Goal: Information Seeking & Learning: Learn about a topic

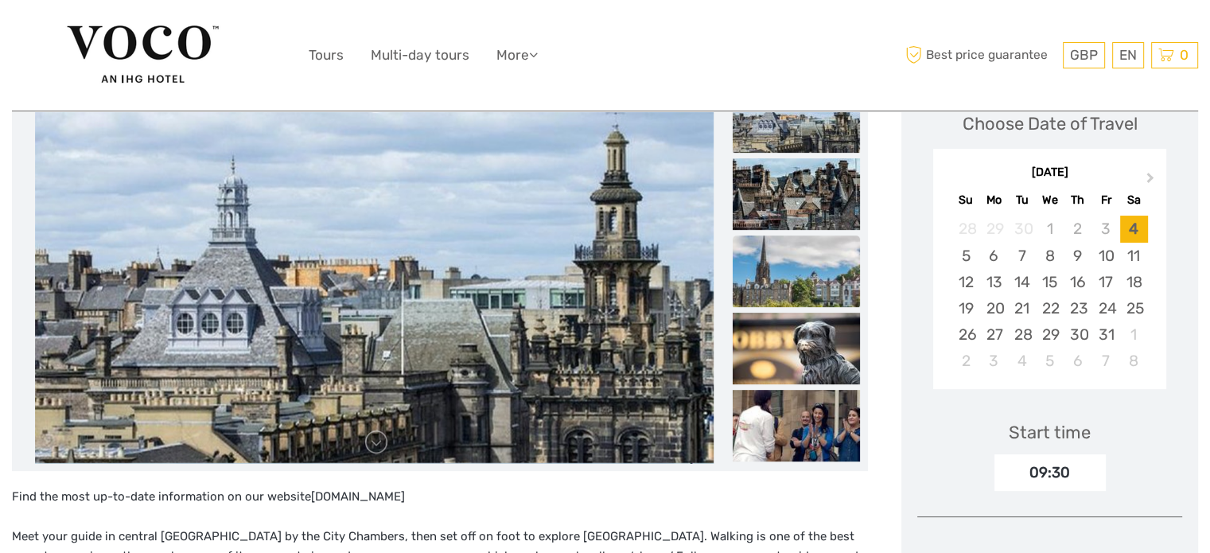
click at [810, 282] on img at bounding box center [795, 271] width 127 height 72
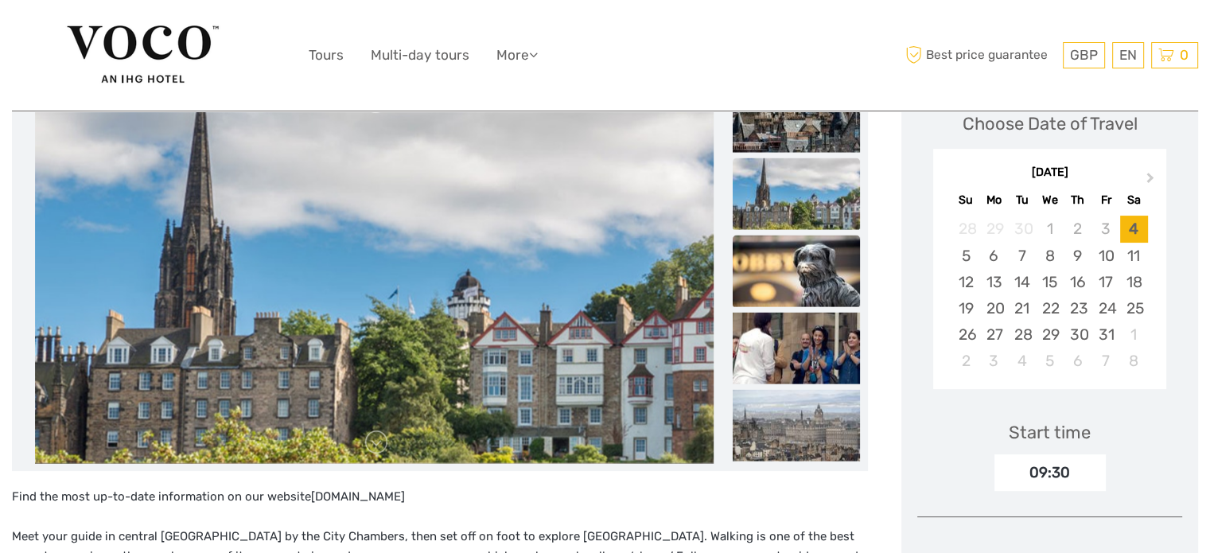
click at [826, 266] on img at bounding box center [795, 271] width 127 height 72
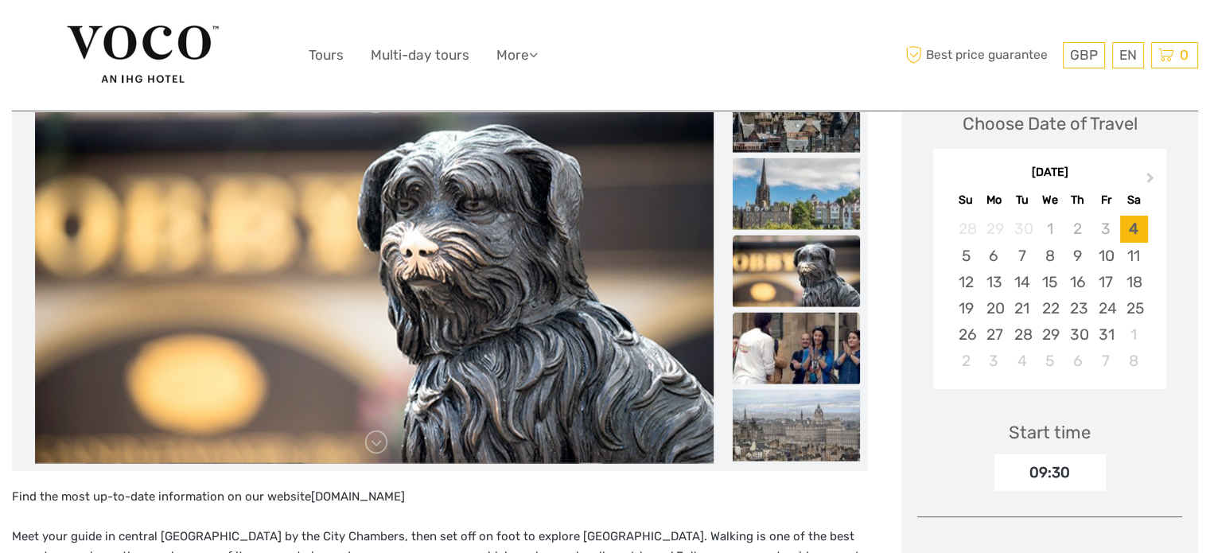
click at [833, 346] on img at bounding box center [795, 349] width 127 height 72
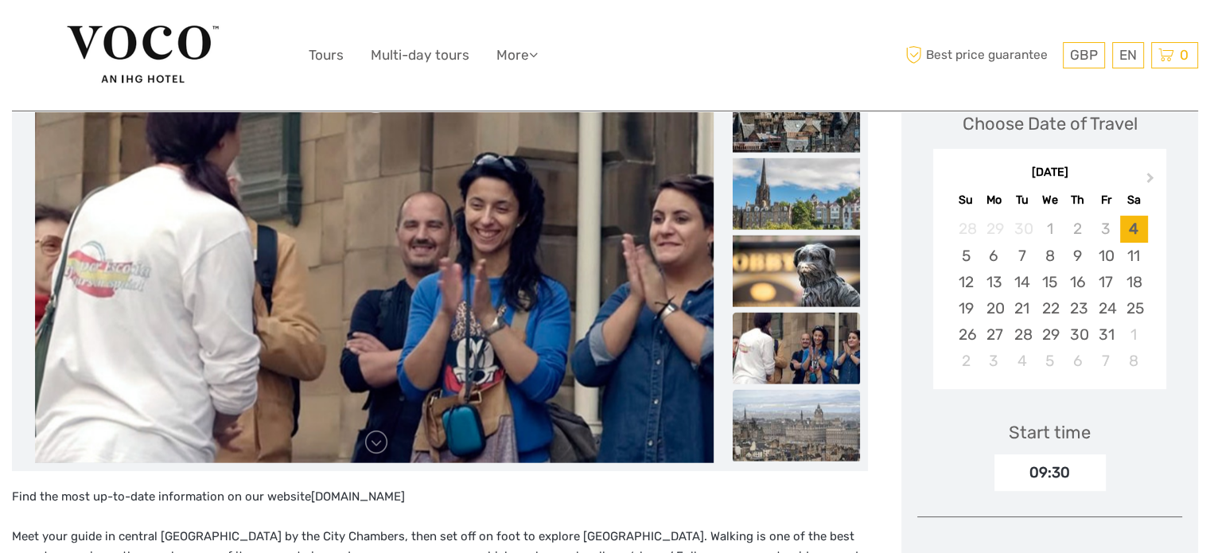
click at [792, 421] on img at bounding box center [795, 426] width 127 height 72
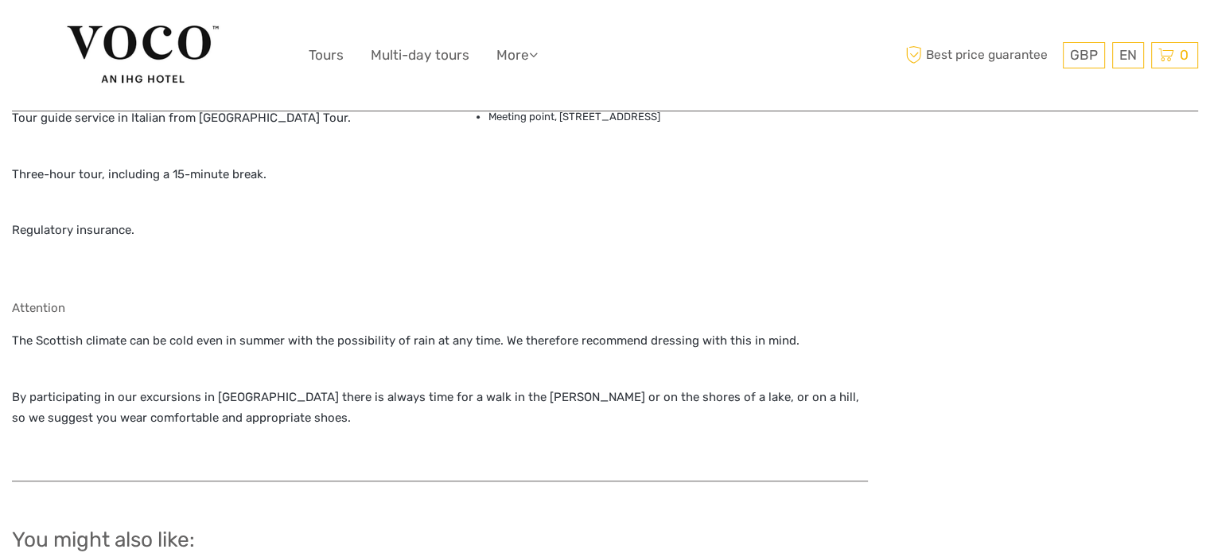
scroll to position [1591, 0]
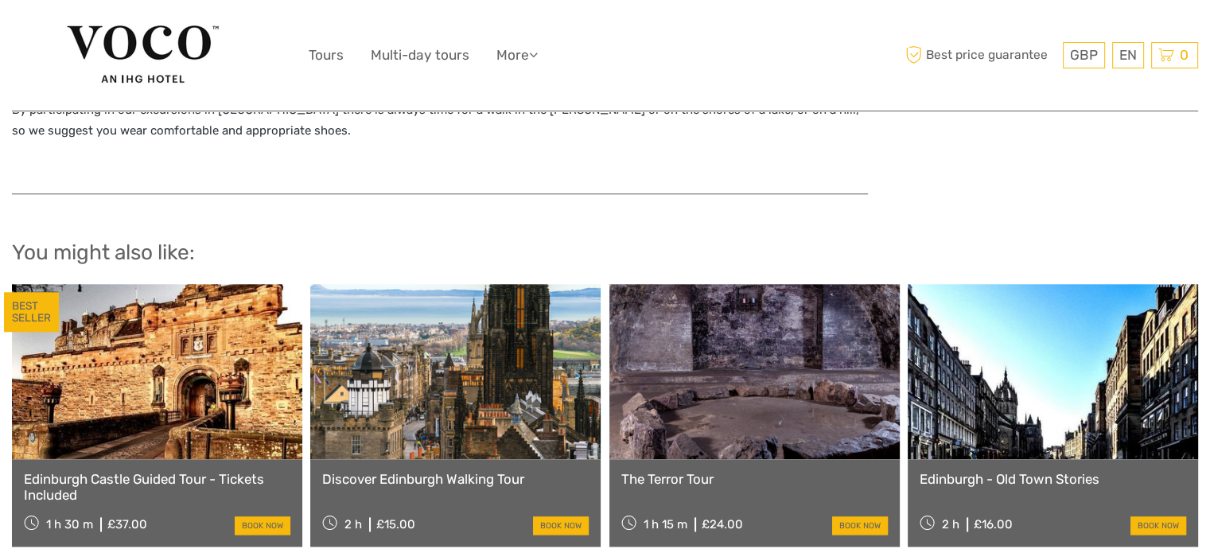
click at [1051, 400] on link at bounding box center [1052, 371] width 290 height 175
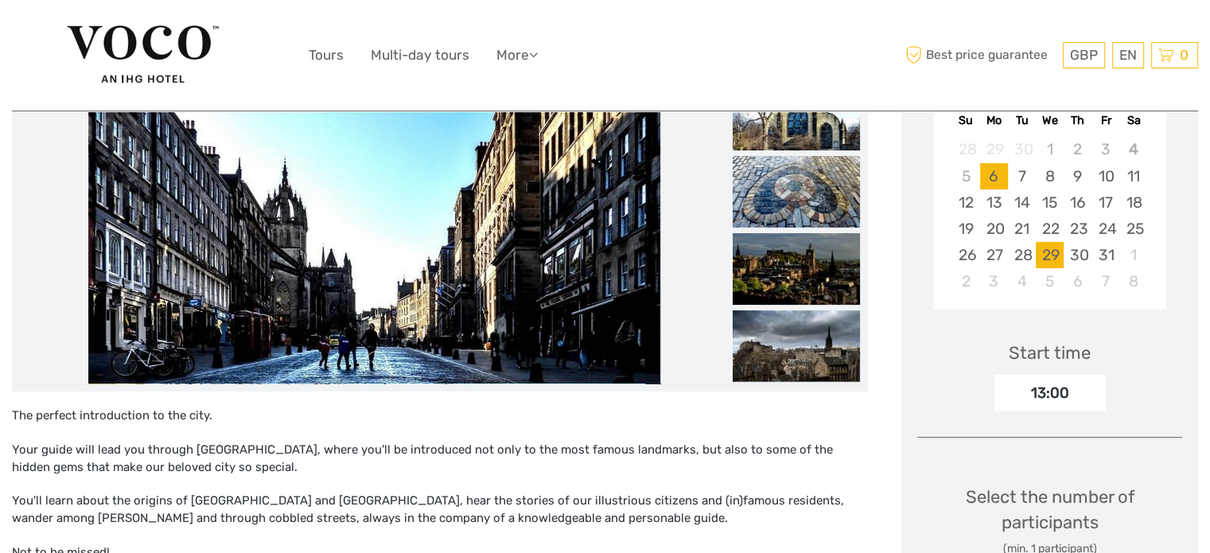
scroll to position [239, 0]
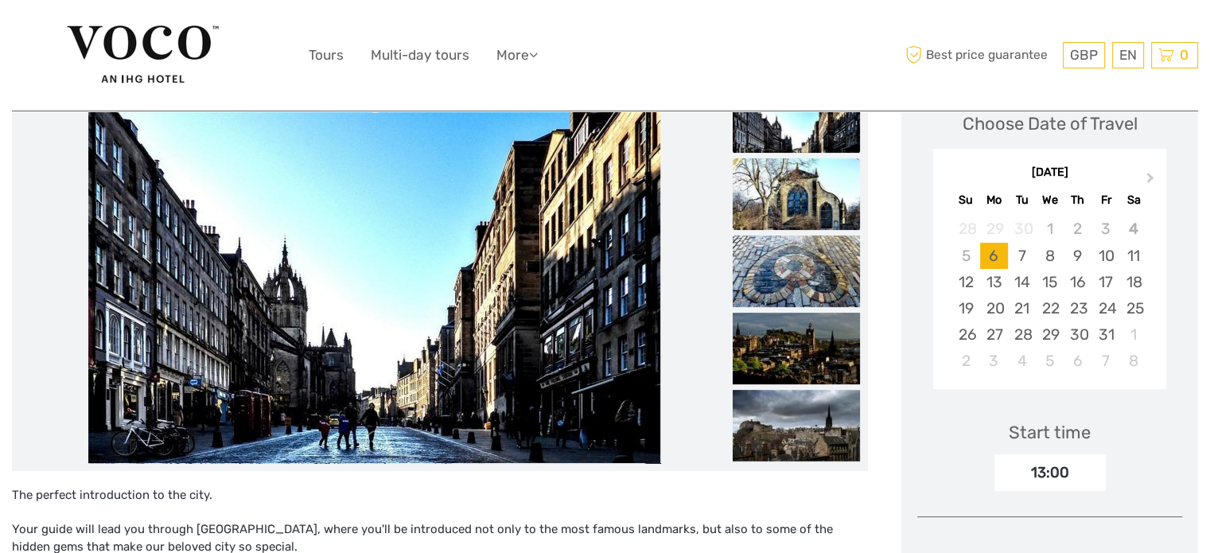
click at [799, 214] on img at bounding box center [795, 194] width 127 height 72
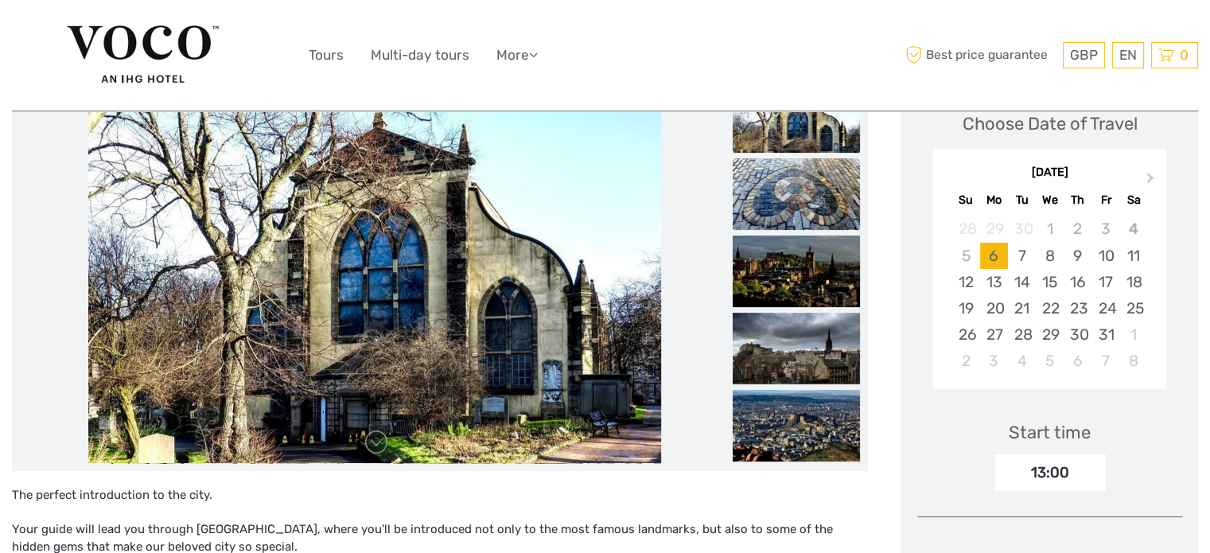
click at [804, 220] on img at bounding box center [795, 194] width 127 height 72
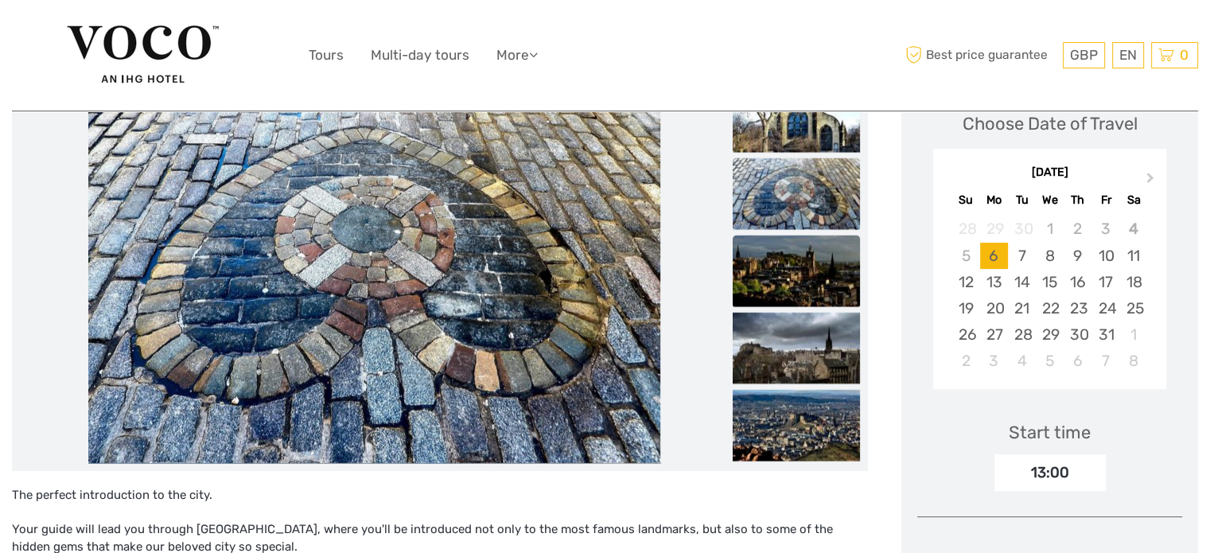
click at [810, 269] on img at bounding box center [795, 271] width 127 height 72
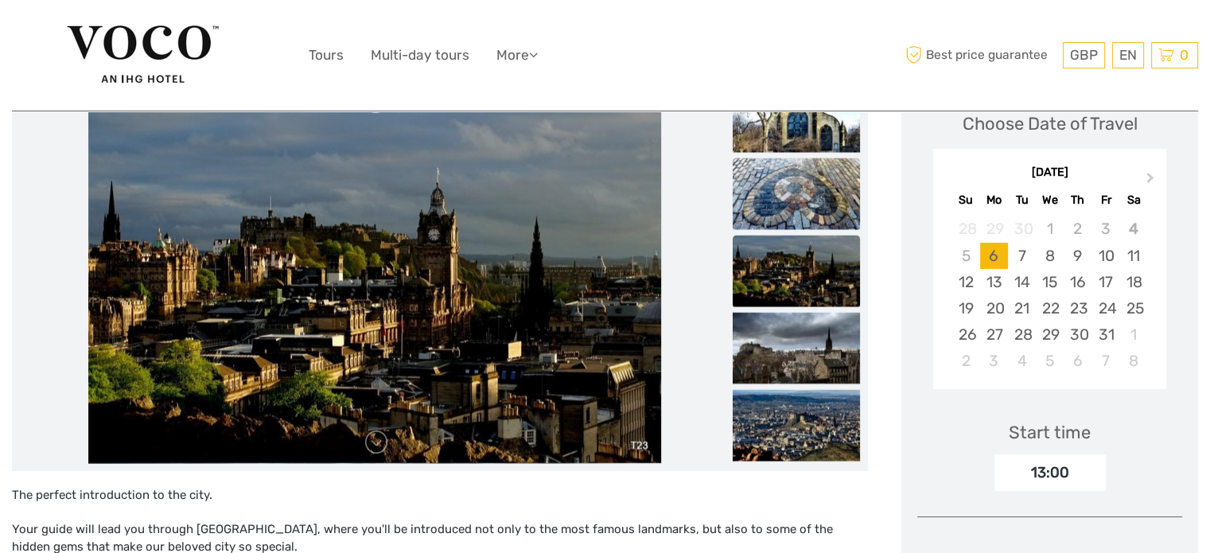
click at [813, 203] on img at bounding box center [795, 194] width 127 height 72
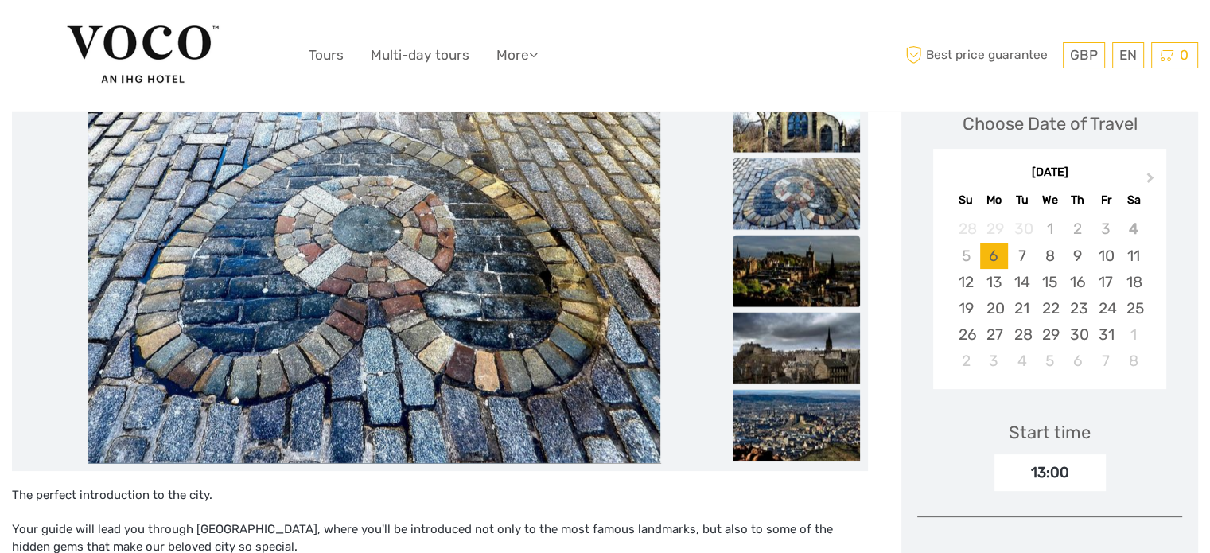
click at [812, 265] on img at bounding box center [795, 271] width 127 height 72
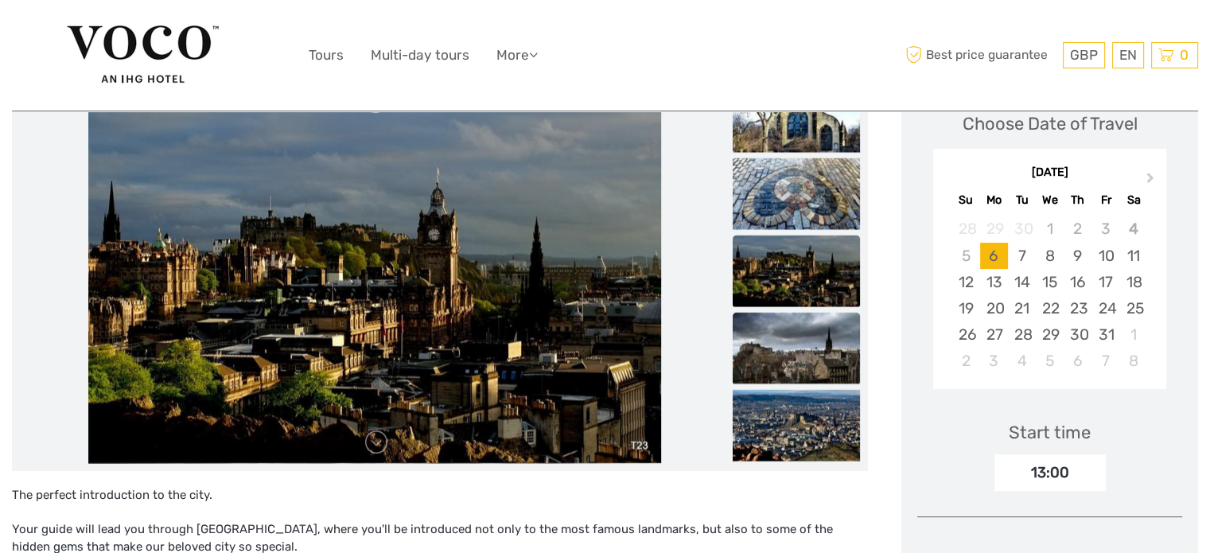
click at [818, 350] on img at bounding box center [795, 349] width 127 height 72
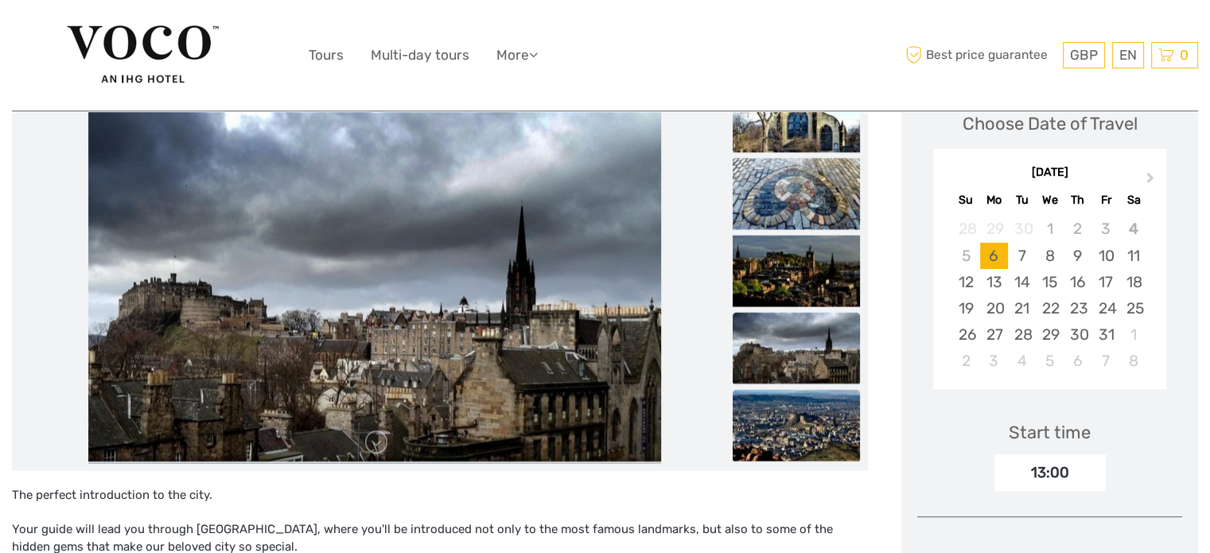
click at [830, 430] on img at bounding box center [795, 426] width 127 height 72
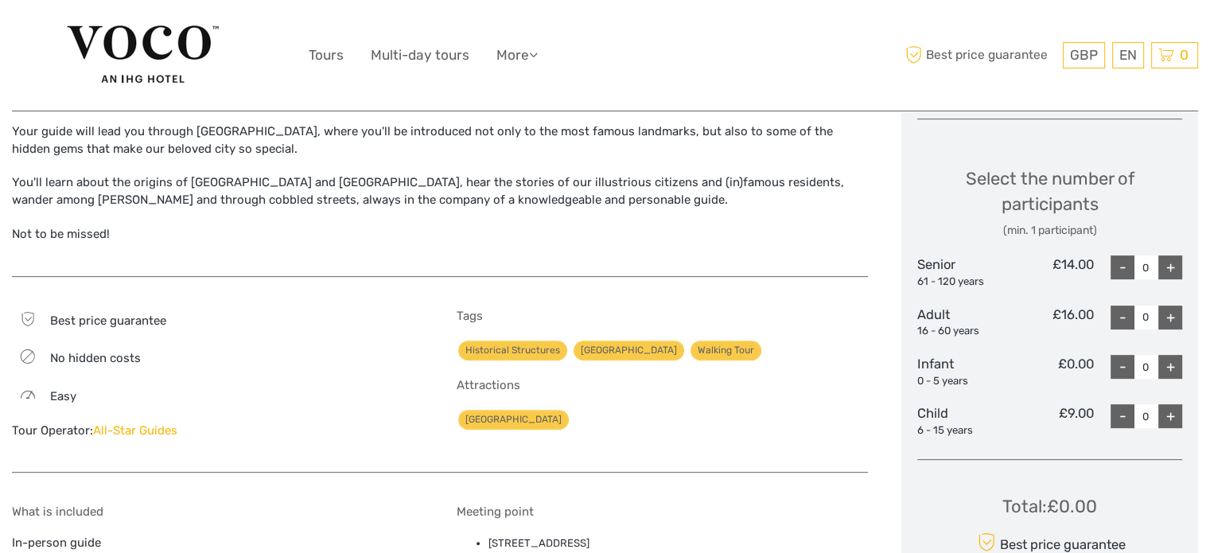
scroll to position [0, 0]
